Goal: Information Seeking & Learning: Check status

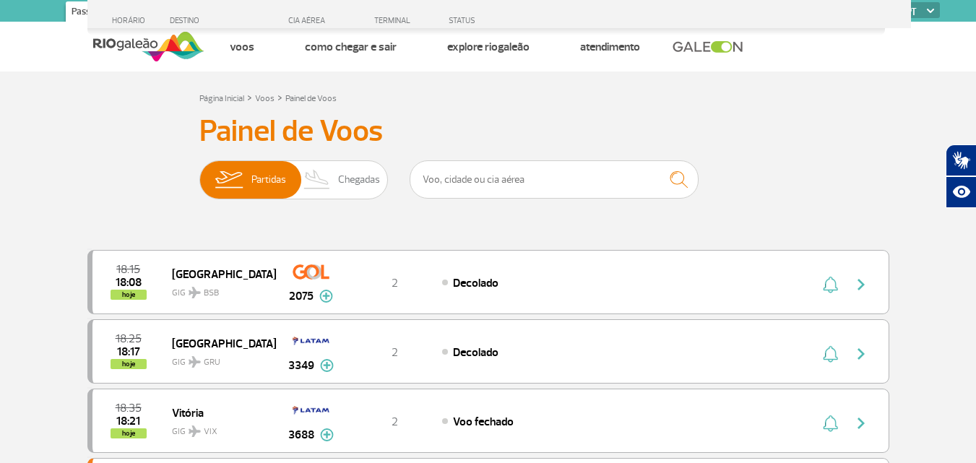
scroll to position [1481, 0]
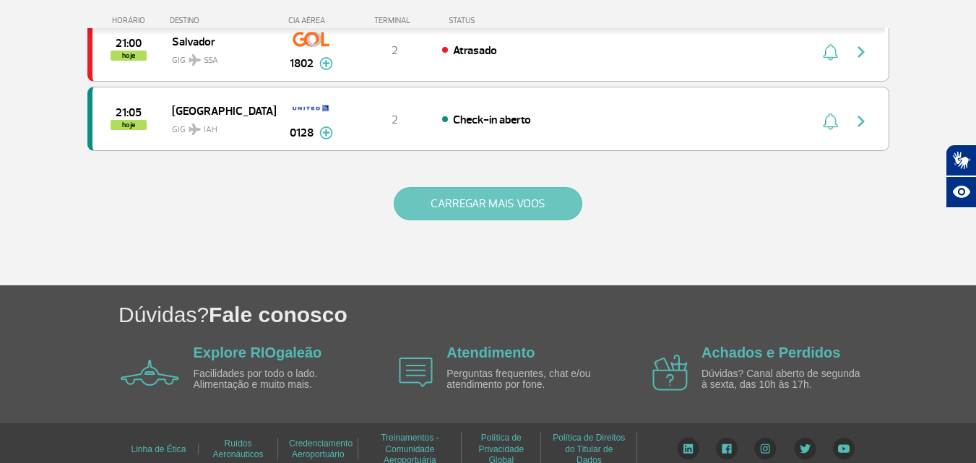
click at [504, 198] on button "CARREGAR MAIS VOOS" at bounding box center [488, 203] width 189 height 33
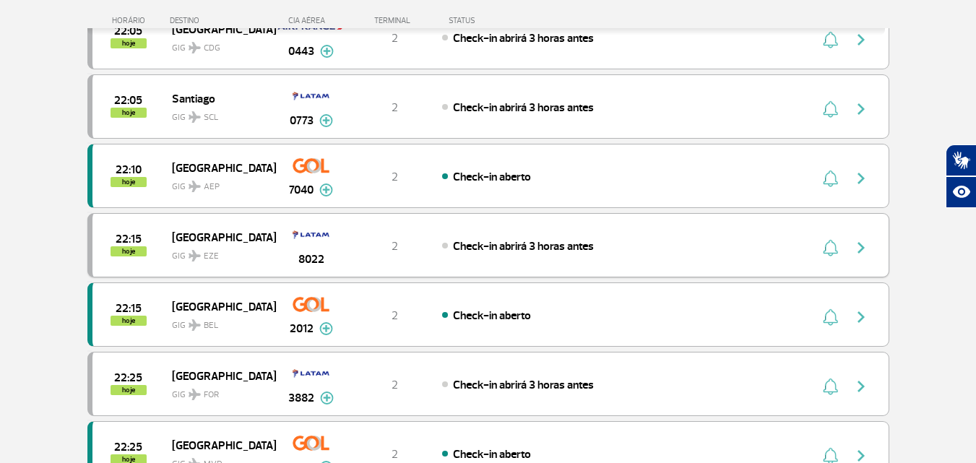
scroll to position [2710, 0]
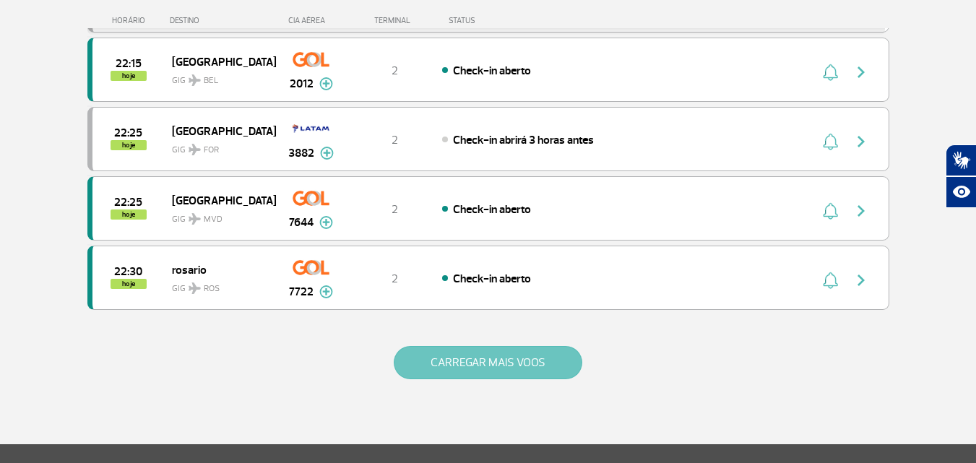
click at [509, 355] on button "CARREGAR MAIS VOOS" at bounding box center [488, 362] width 189 height 33
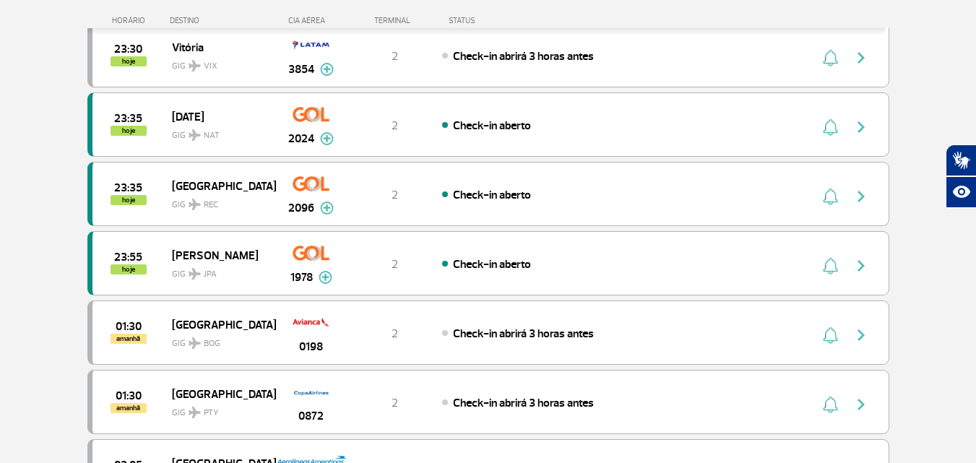
scroll to position [3505, 0]
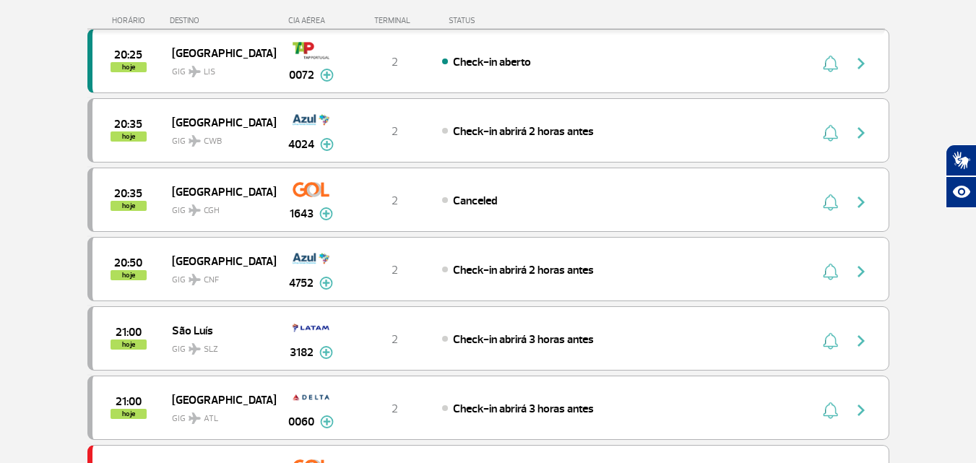
scroll to position [1066, 0]
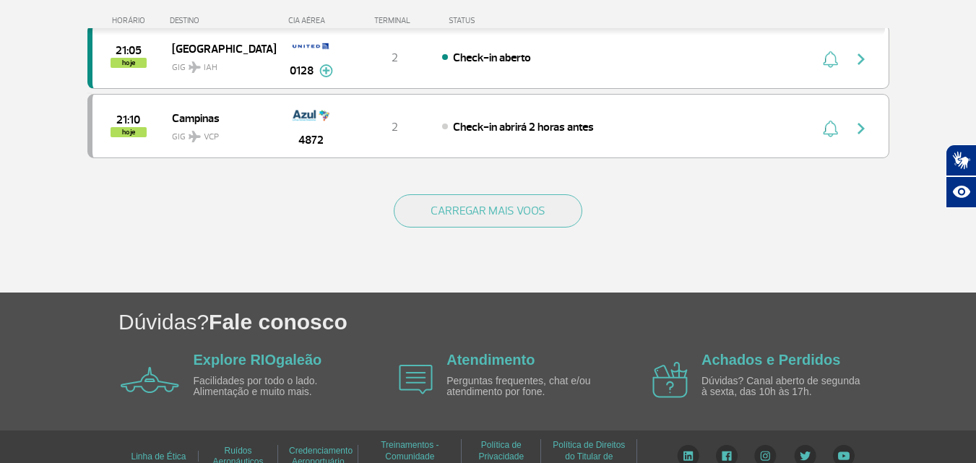
scroll to position [1494, 0]
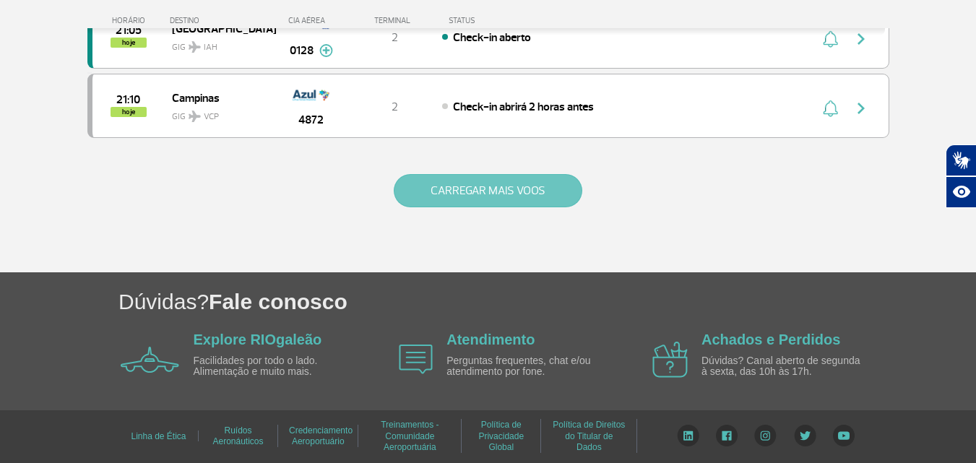
click at [494, 197] on button "CARREGAR MAIS VOOS" at bounding box center [488, 190] width 189 height 33
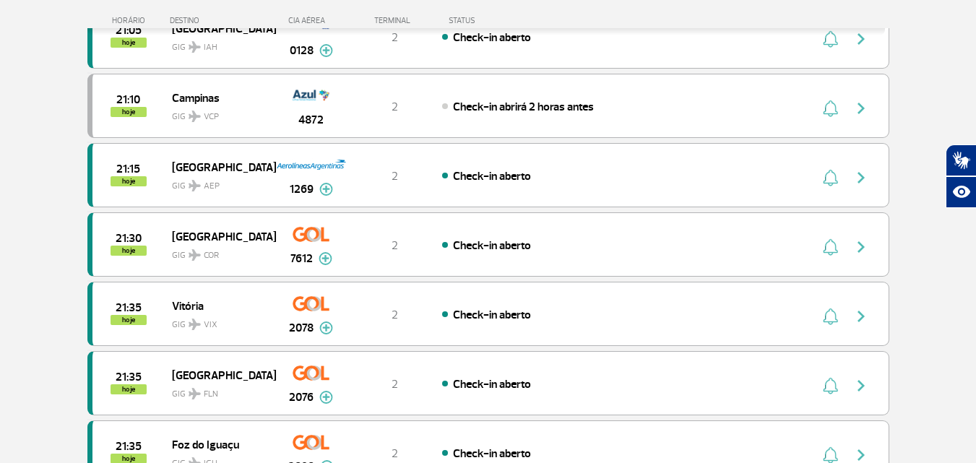
click at [59, 206] on section "Página Inicial > Voos > Painel de Voos Painel de Voos Partidas Chegadas 18:25 1…" at bounding box center [488, 118] width 976 height 3083
